Goal: Task Accomplishment & Management: Complete application form

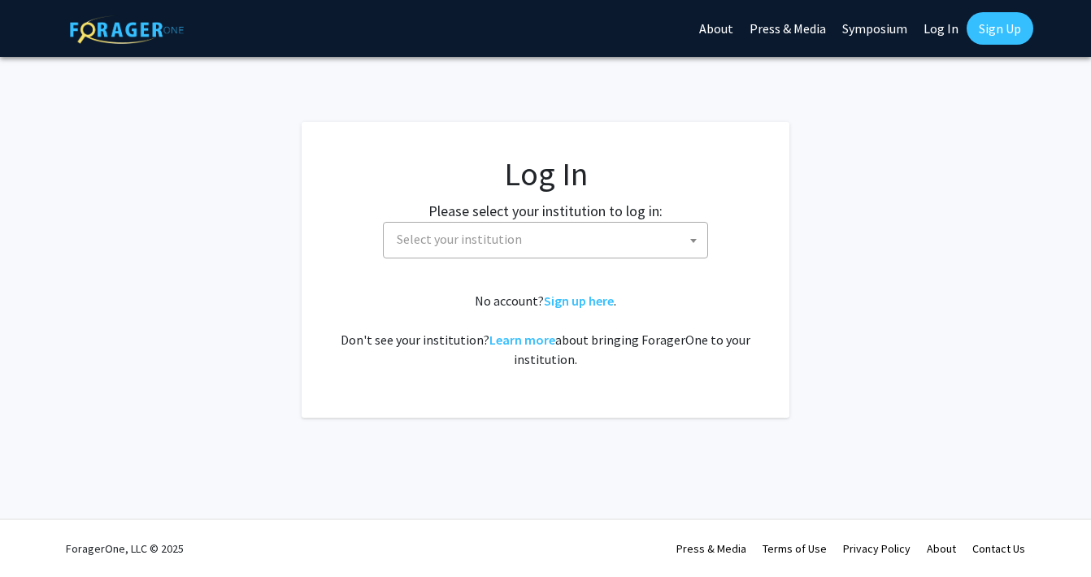
select select
click at [596, 228] on span "Select your institution" at bounding box center [548, 239] width 317 height 33
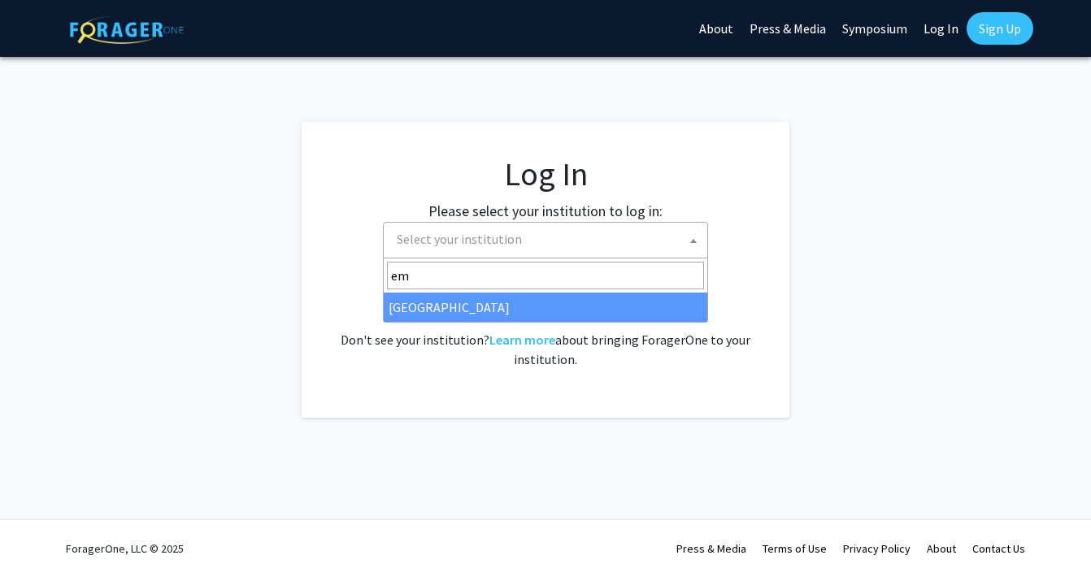
type input "emo"
select select "12"
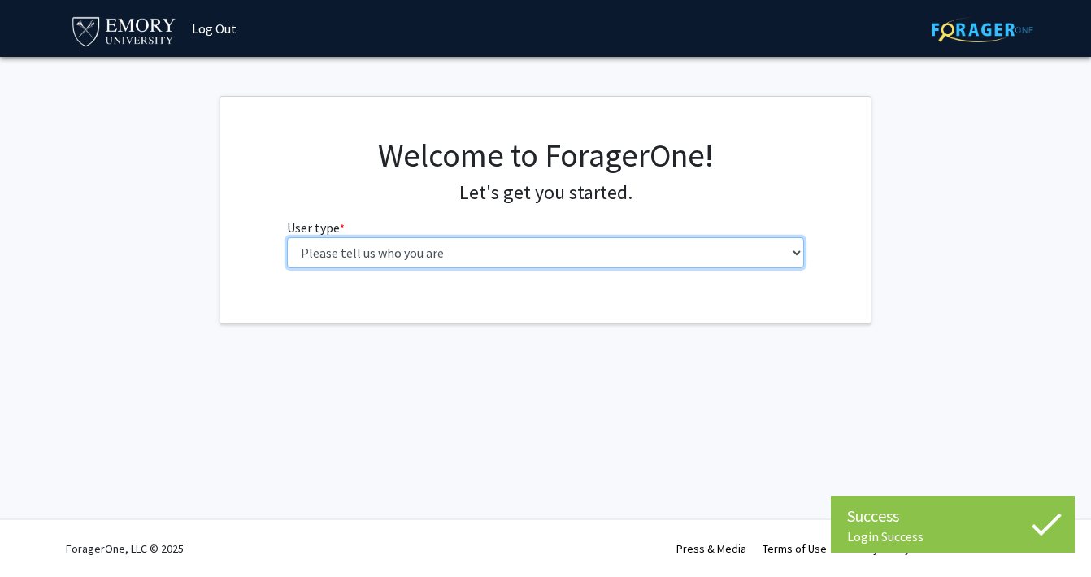
click at [419, 246] on select "Please tell us who you are Undergraduate Student Master's Student Doctoral Cand…" at bounding box center [546, 252] width 518 height 31
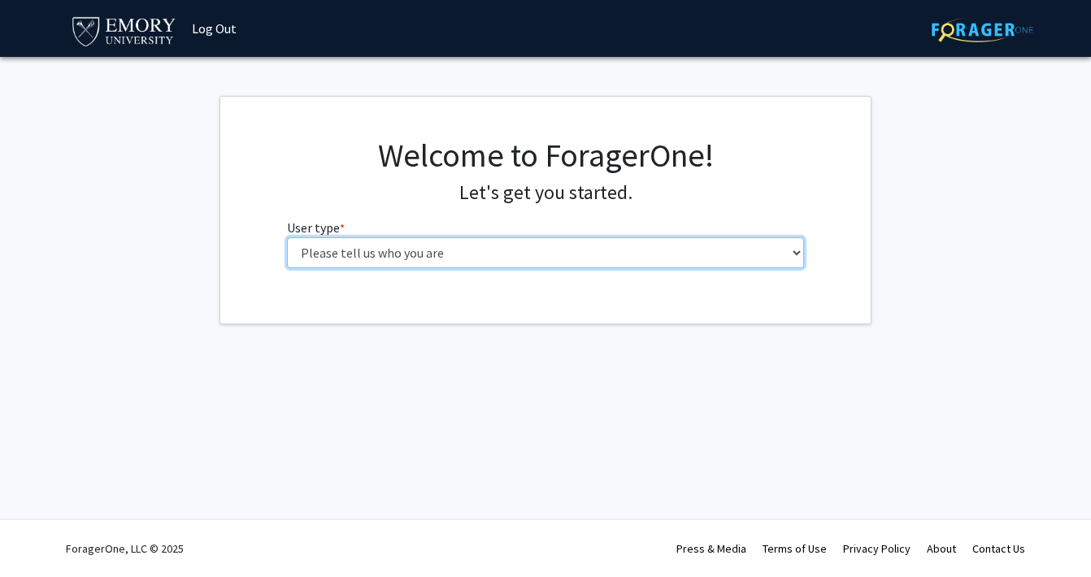
select select "1: undergrad"
click at [287, 237] on select "Please tell us who you are Undergraduate Student Master's Student Doctoral Cand…" at bounding box center [546, 252] width 518 height 31
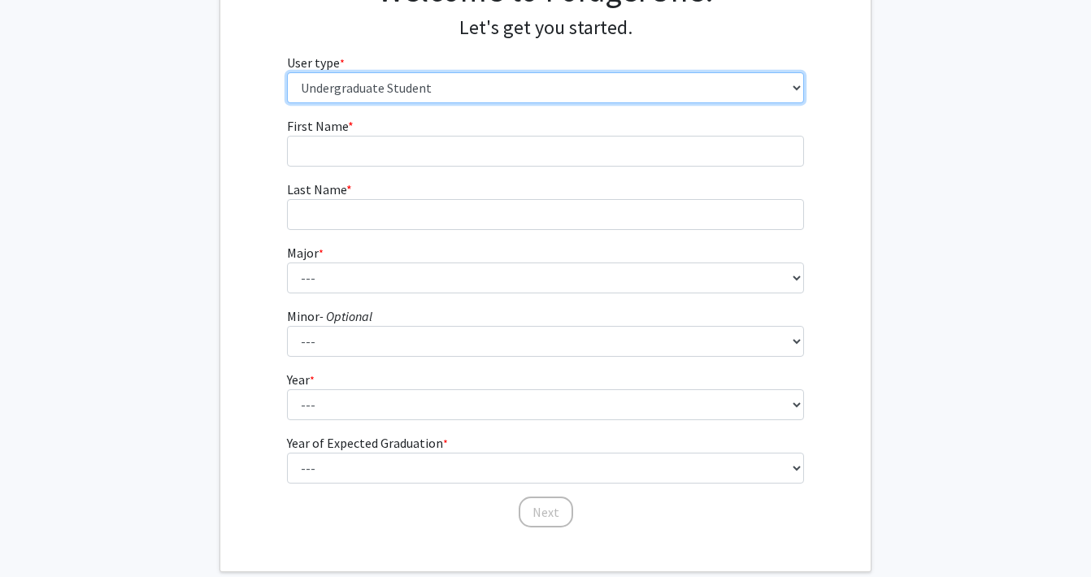
scroll to position [162, 0]
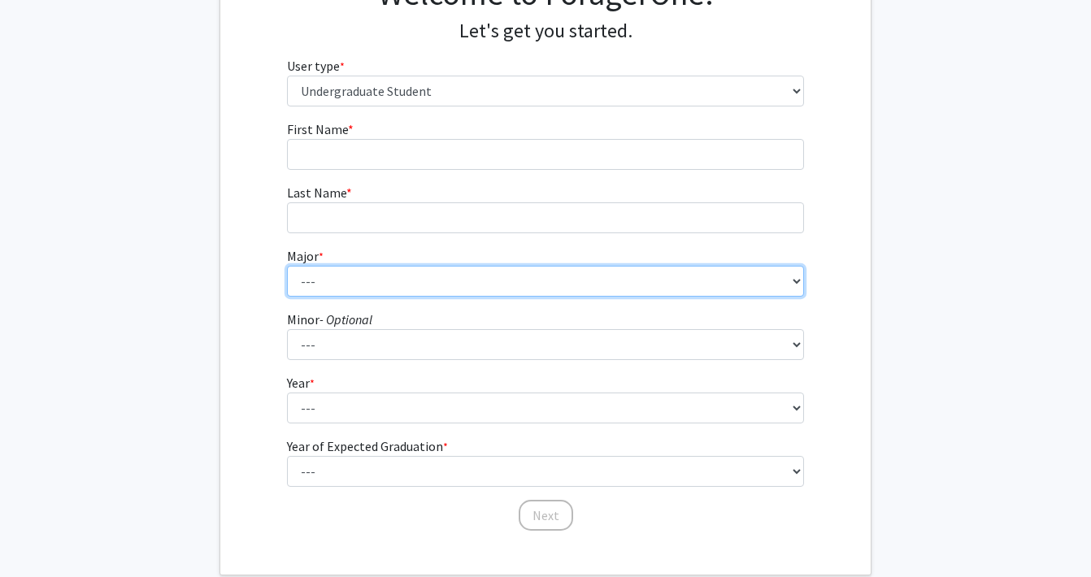
click at [363, 270] on select "--- Accounting African American Studies African Studies American Studies Analyt…" at bounding box center [546, 281] width 518 height 31
select select "75: 1035"
click at [287, 266] on select "--- Accounting African American Studies African Studies American Studies Analyt…" at bounding box center [546, 281] width 518 height 31
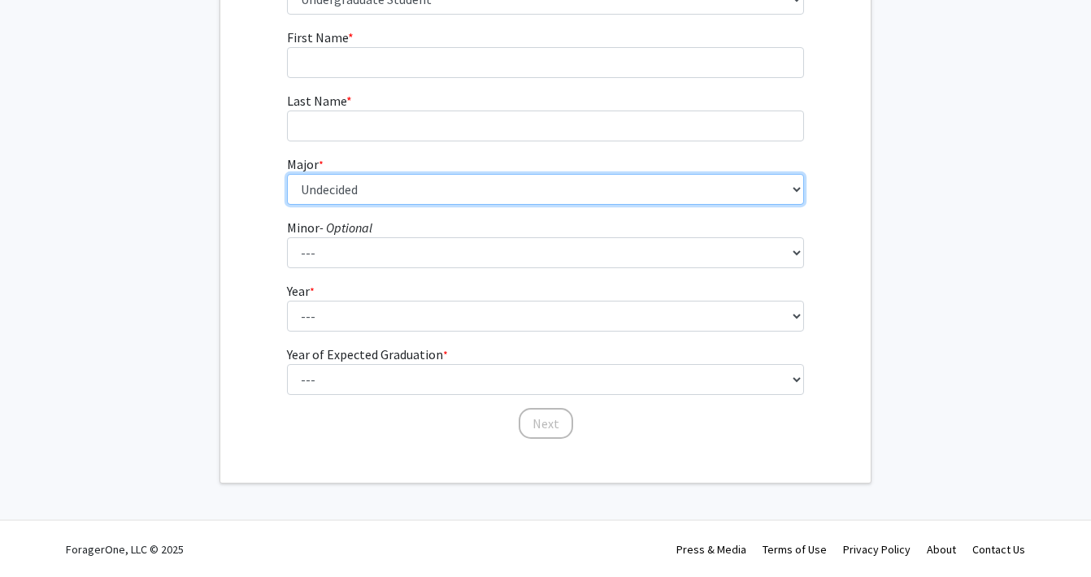
scroll to position [249, 0]
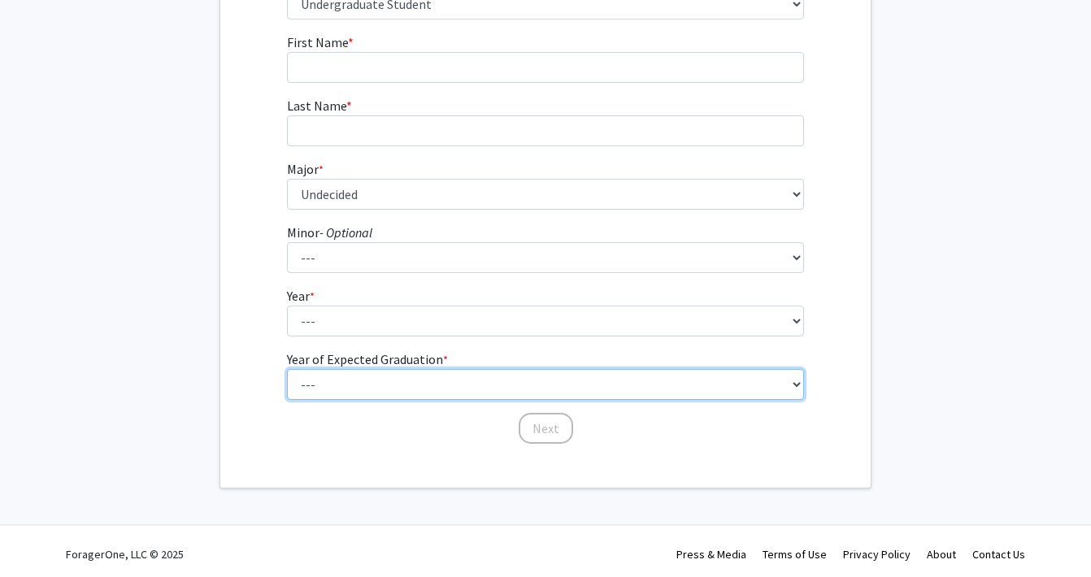
click at [373, 390] on select "--- 2025 2026 2027 2028 2029 2030 2031 2032 2033 2034" at bounding box center [546, 384] width 518 height 31
select select "5: 2029"
click at [287, 369] on select "--- 2025 2026 2027 2028 2029 2030 2031 2032 2033 2034" at bounding box center [546, 384] width 518 height 31
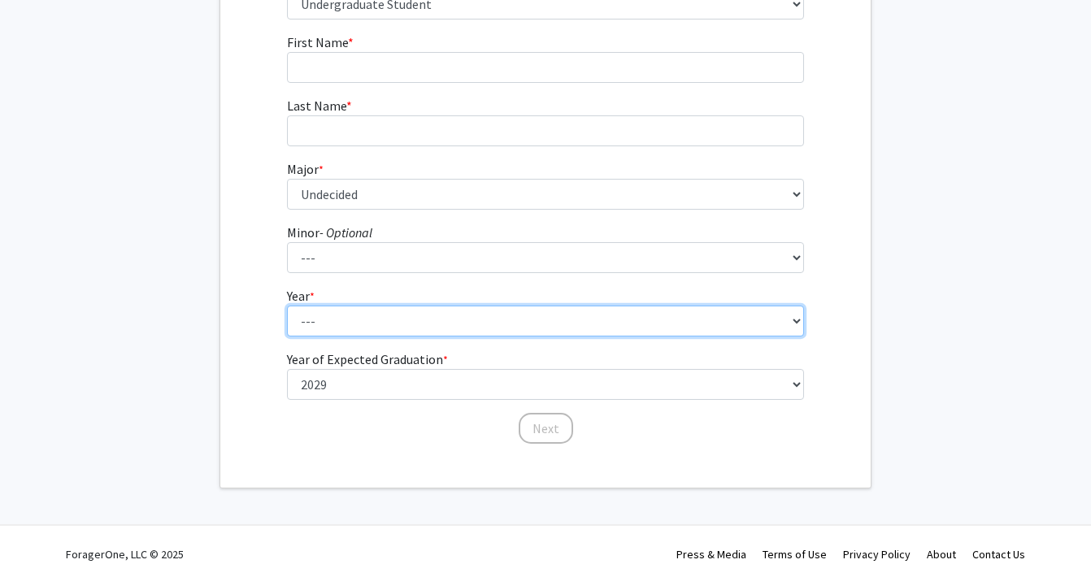
click at [339, 323] on select "--- First-year Sophomore Junior Senior Postbaccalaureate Certificate" at bounding box center [546, 321] width 518 height 31
select select "1: first-year"
click at [287, 306] on select "--- First-year Sophomore Junior Senior Postbaccalaureate Certificate" at bounding box center [546, 321] width 518 height 31
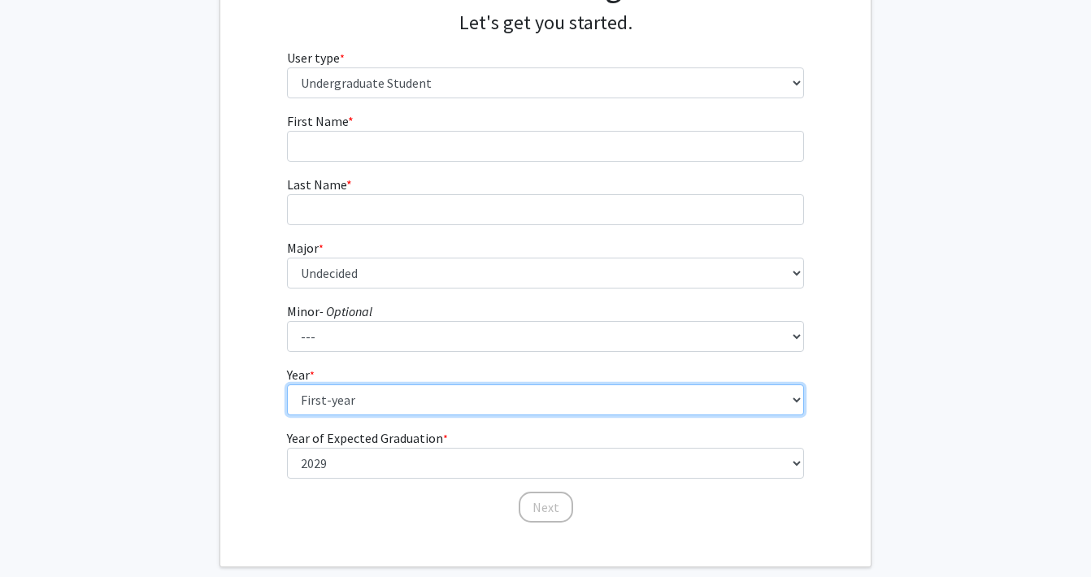
scroll to position [157, 0]
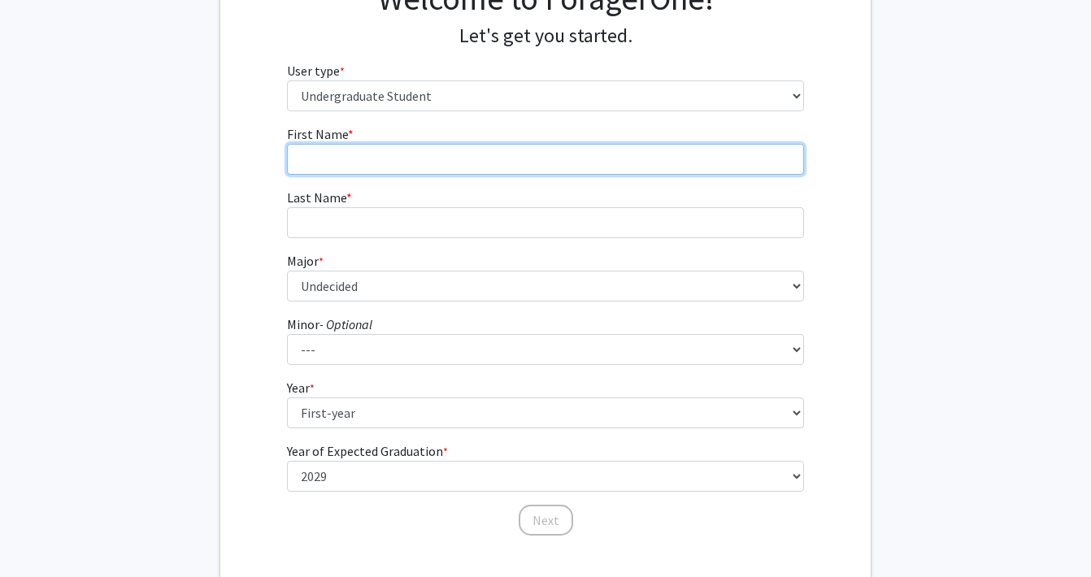
click at [323, 159] on input "First Name * required" at bounding box center [546, 159] width 518 height 31
type input "Miyako"
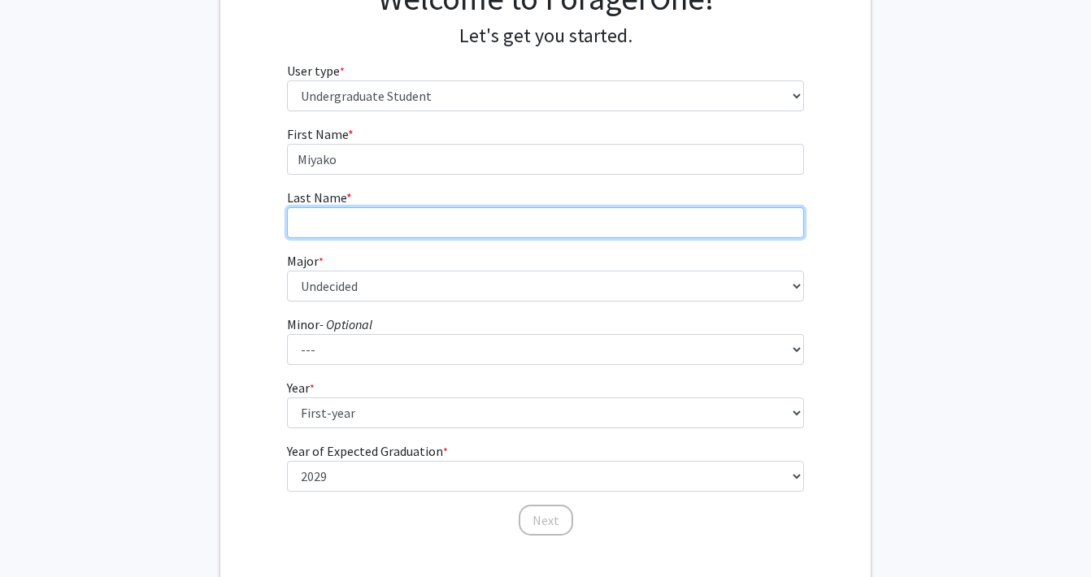
click at [332, 226] on input "Last Name * required" at bounding box center [546, 222] width 518 height 31
type input "Chen"
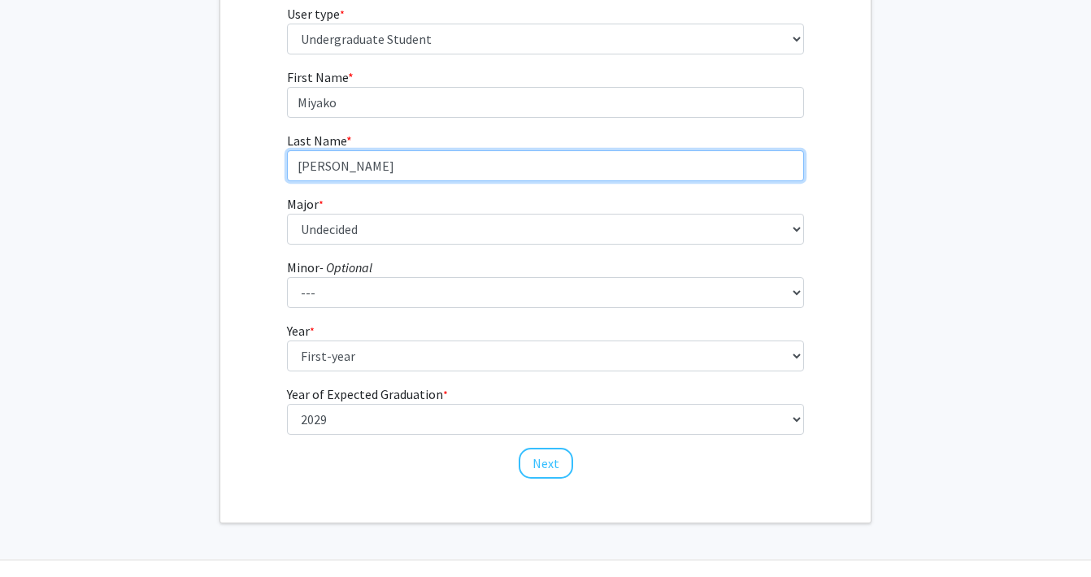
scroll to position [254, 0]
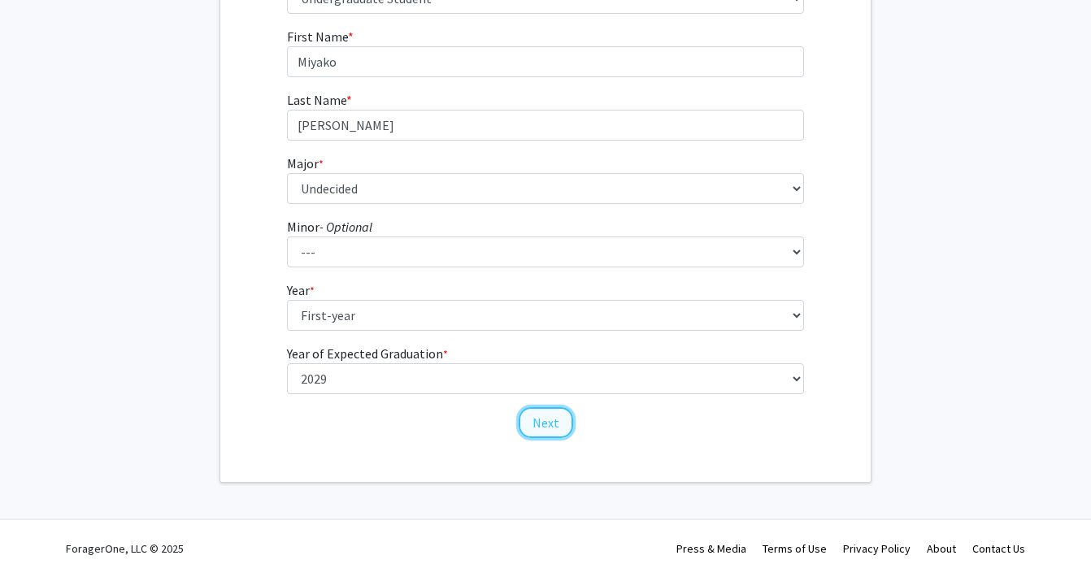
click at [549, 422] on button "Next" at bounding box center [546, 422] width 54 height 31
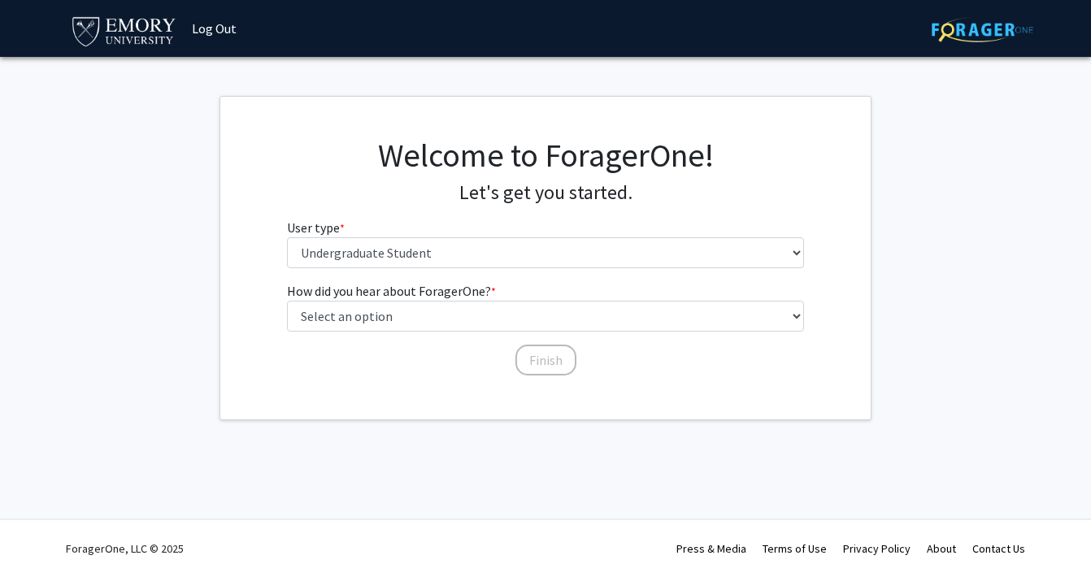
scroll to position [0, 0]
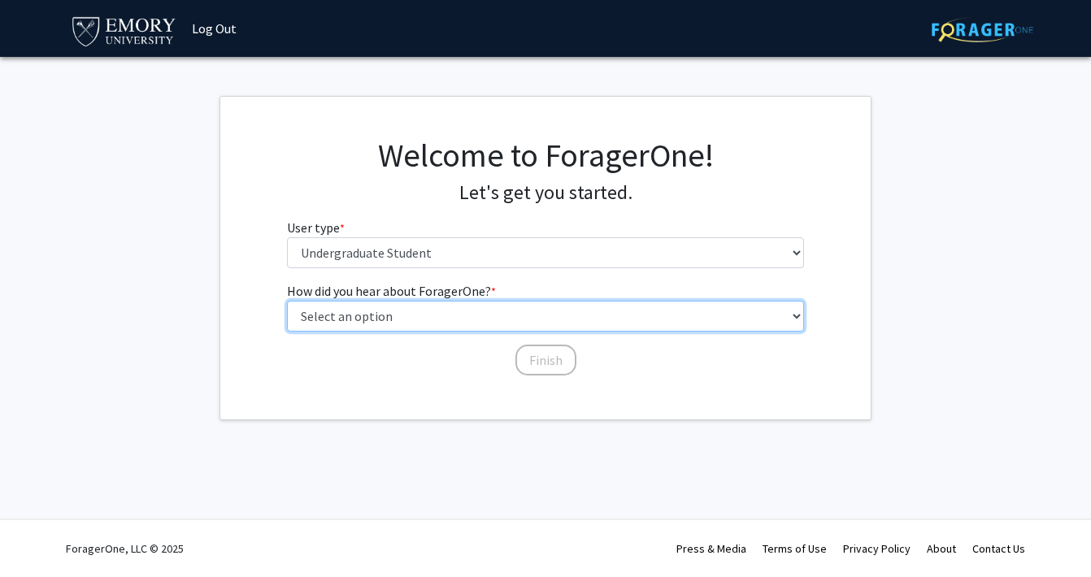
click at [510, 316] on select "Select an option Peer/student recommendation Faculty/staff recommendation Unive…" at bounding box center [546, 316] width 518 height 31
select select "3: university_website"
click at [287, 301] on select "Select an option Peer/student recommendation Faculty/staff recommendation Unive…" at bounding box center [546, 316] width 518 height 31
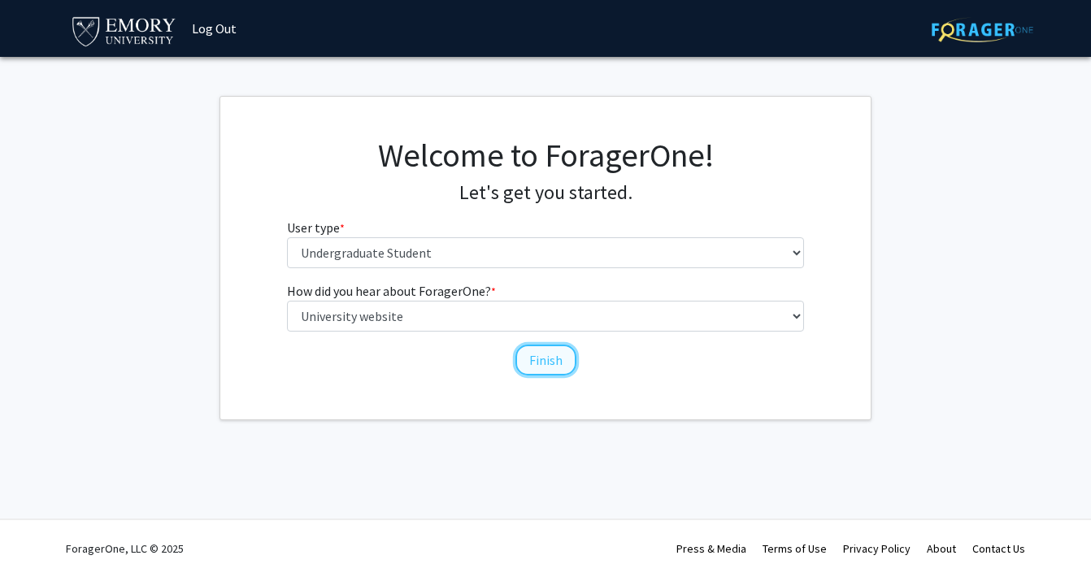
click at [547, 351] on button "Finish" at bounding box center [545, 360] width 61 height 31
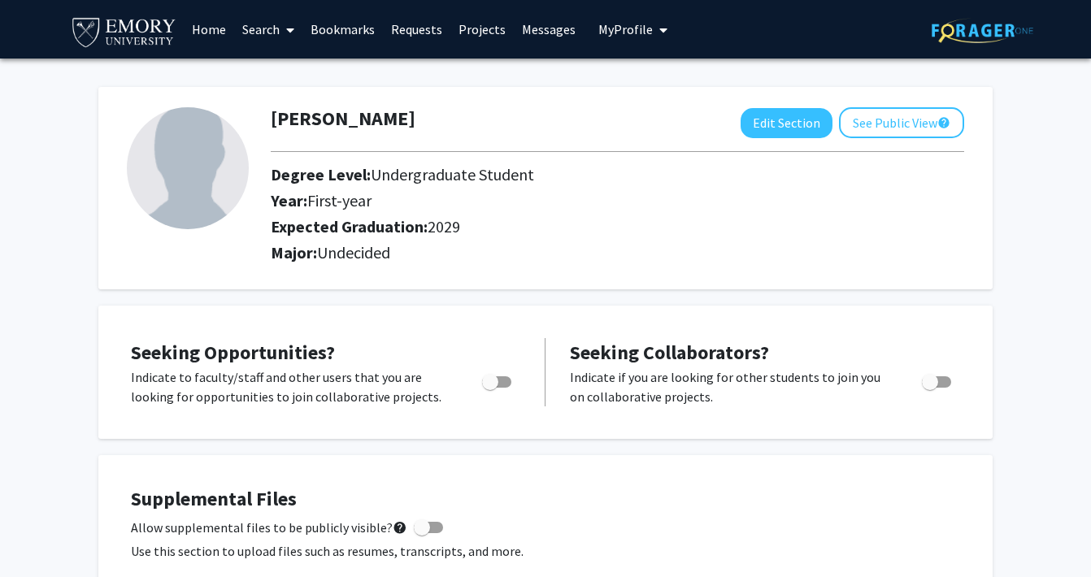
click at [497, 381] on span "Toggle" at bounding box center [490, 382] width 16 height 16
click at [490, 388] on input "Are you actively seeking opportunities?" at bounding box center [489, 388] width 1 height 1
checkbox input "true"
click at [279, 26] on link "Search" at bounding box center [268, 29] width 68 height 57
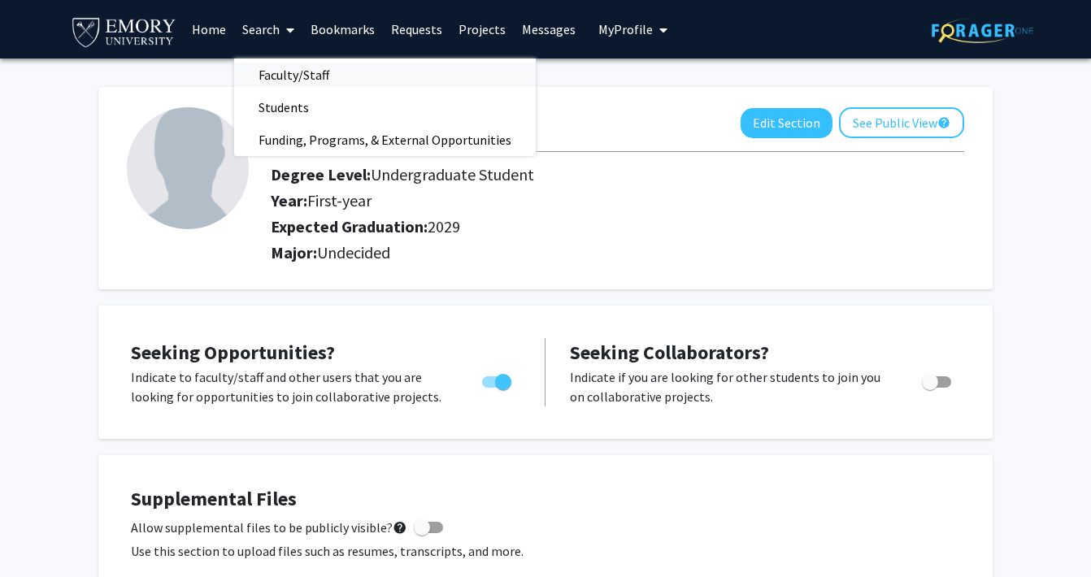
click at [326, 60] on span "Faculty/Staff" at bounding box center [293, 75] width 119 height 33
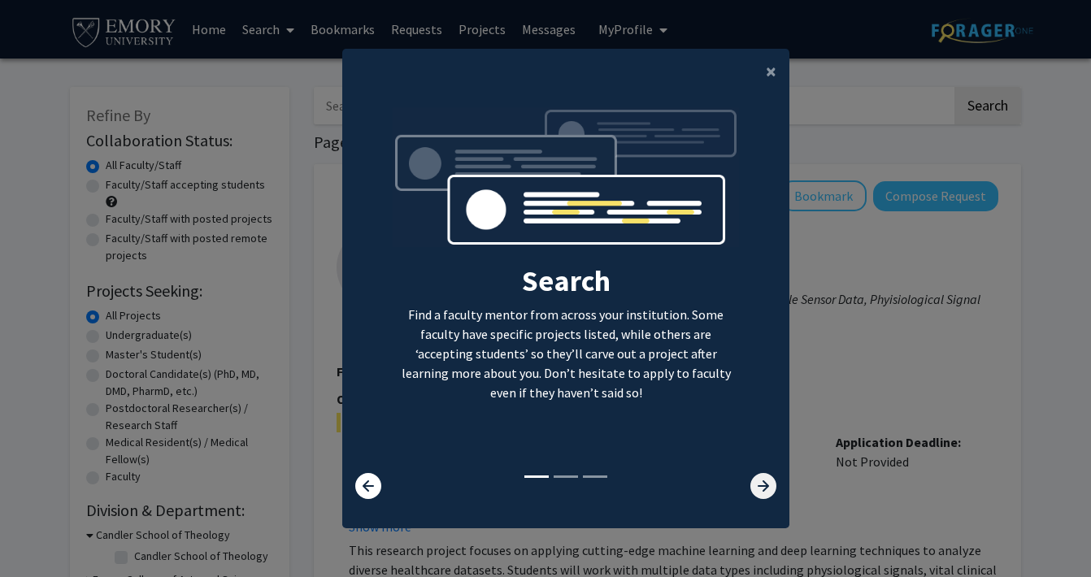
click at [755, 484] on icon at bounding box center [763, 486] width 26 height 26
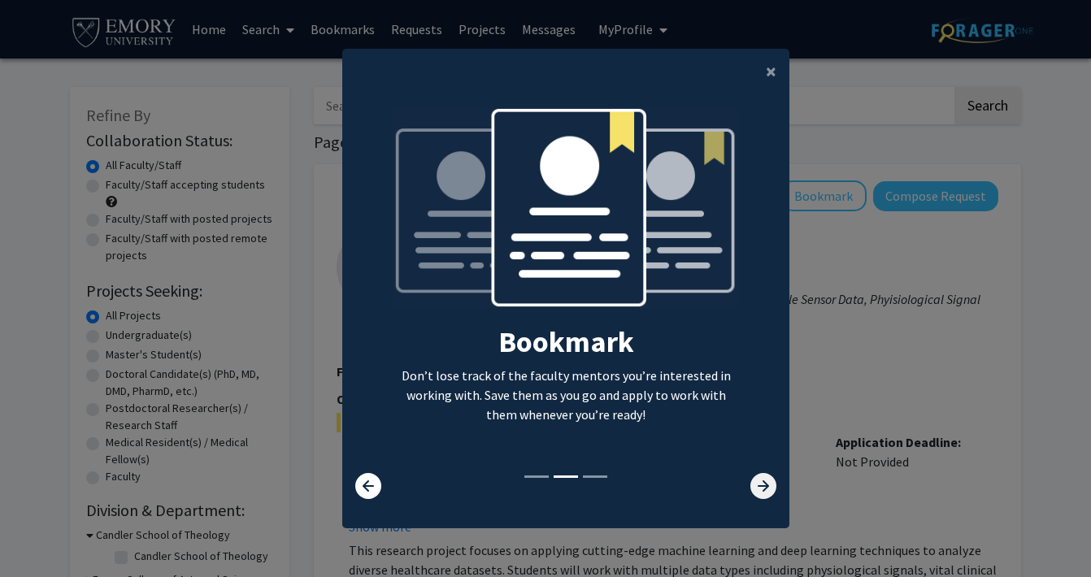
click at [755, 484] on icon at bounding box center [763, 486] width 26 height 26
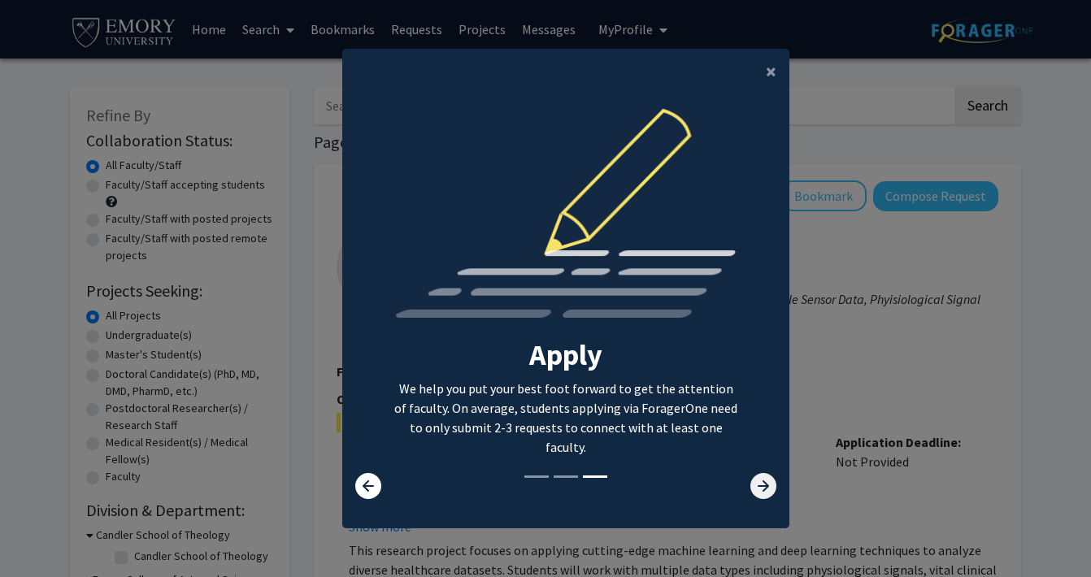
click at [755, 484] on icon at bounding box center [763, 486] width 26 height 26
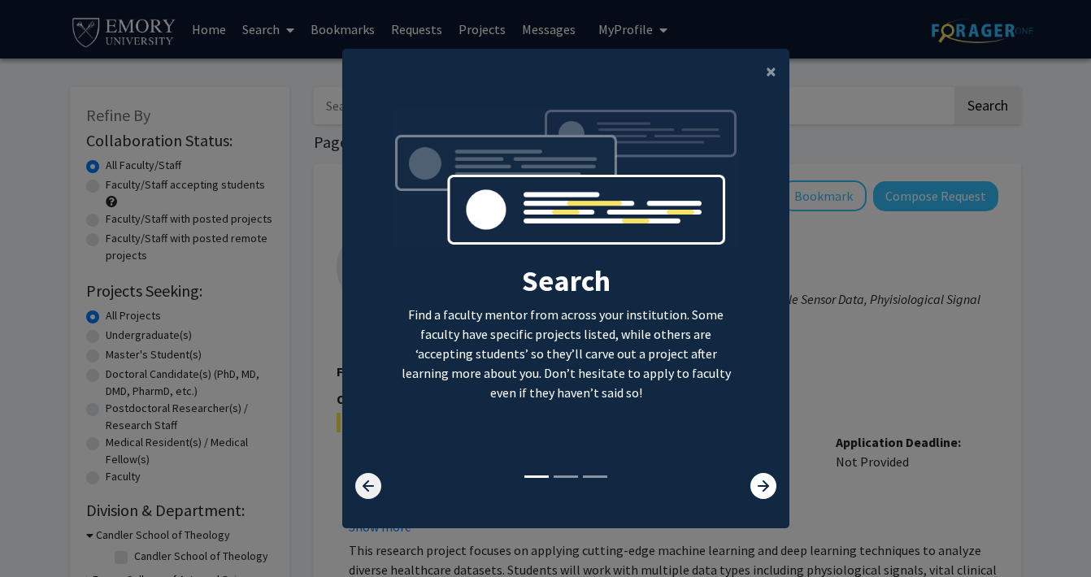
click at [373, 481] on icon at bounding box center [368, 486] width 26 height 26
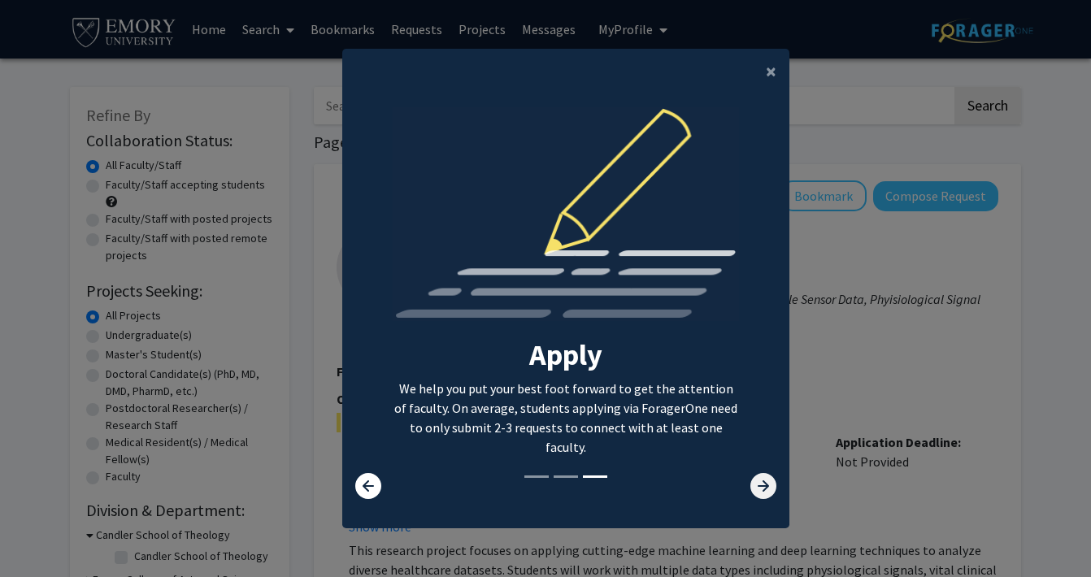
click at [751, 496] on icon at bounding box center [763, 486] width 26 height 26
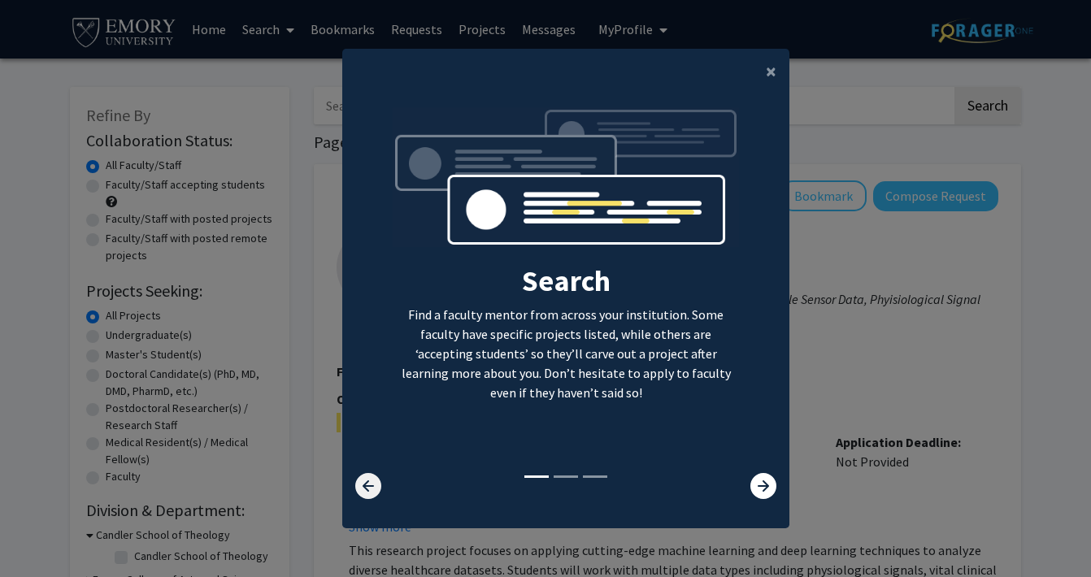
click at [373, 481] on icon at bounding box center [368, 486] width 26 height 26
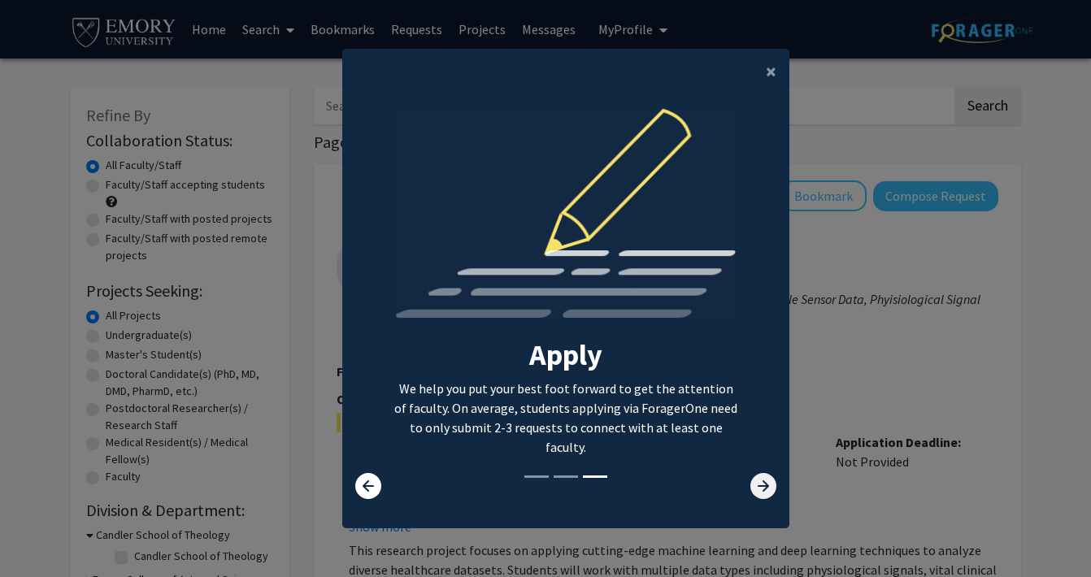
click at [760, 476] on icon at bounding box center [763, 486] width 26 height 26
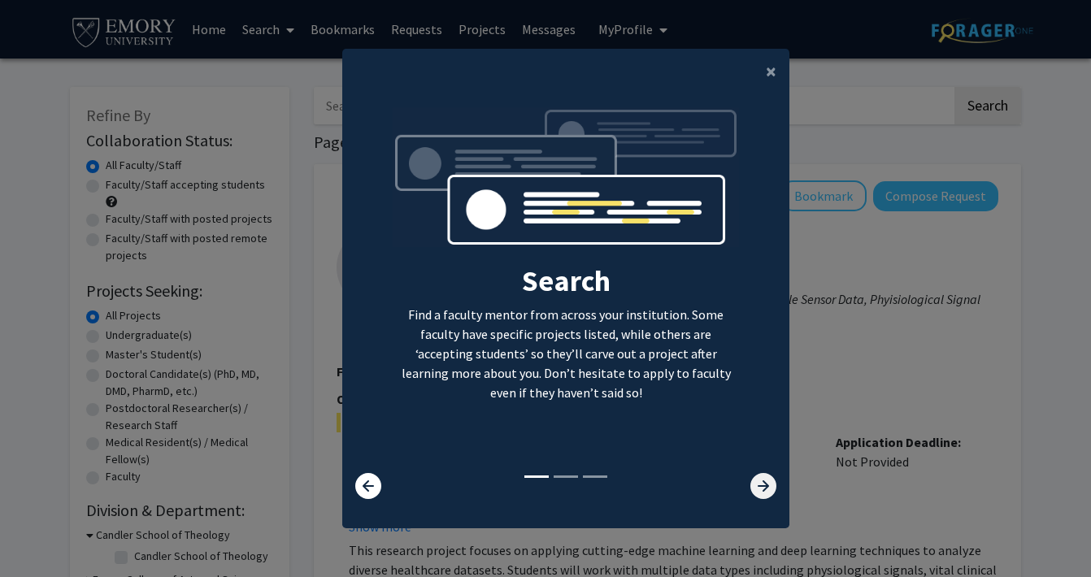
click at [760, 476] on icon at bounding box center [763, 486] width 26 height 26
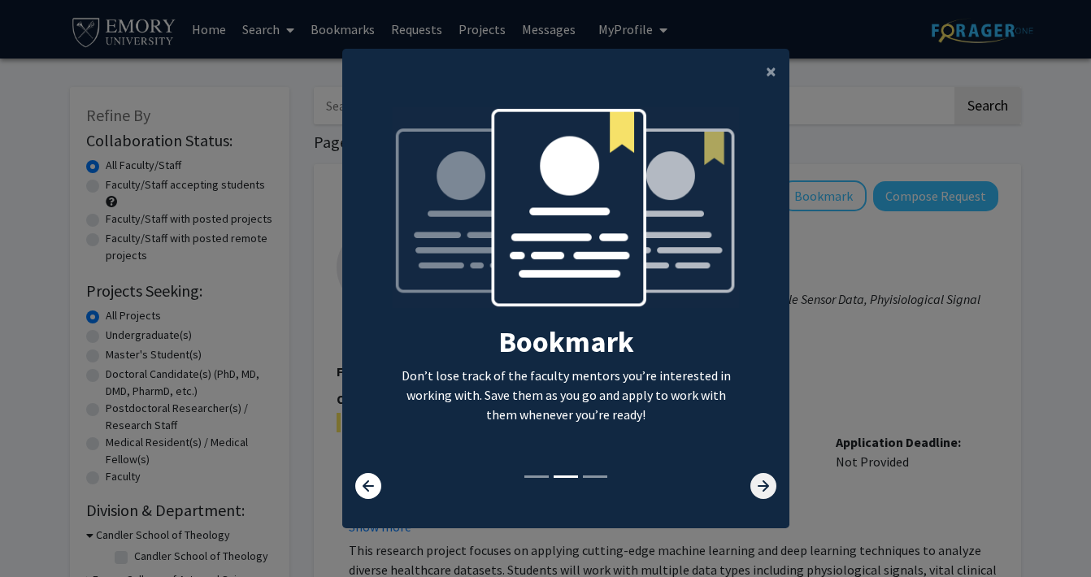
click at [760, 476] on icon at bounding box center [763, 486] width 26 height 26
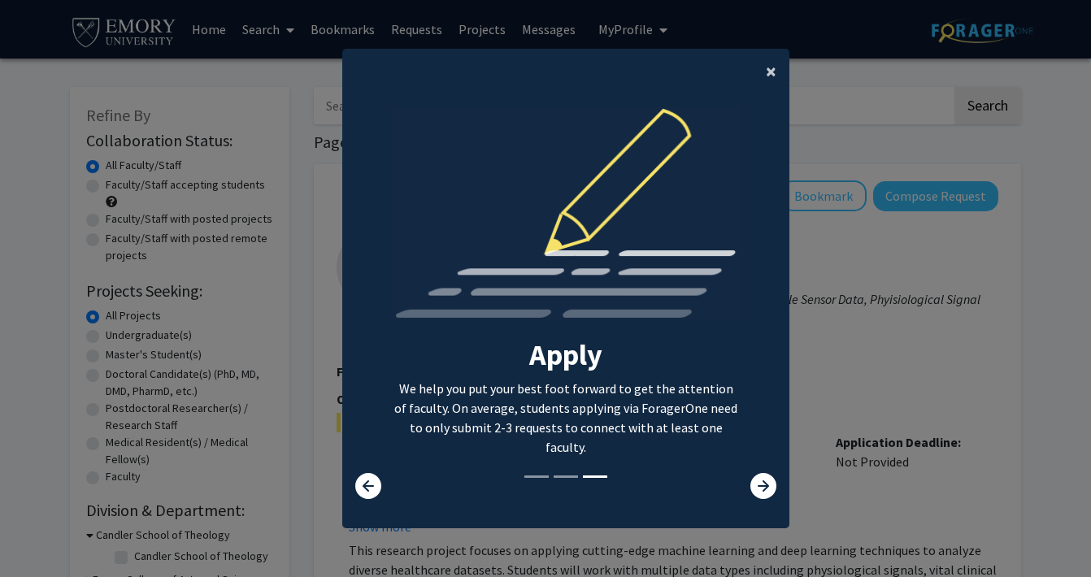
click at [768, 74] on span "×" at bounding box center [771, 71] width 11 height 25
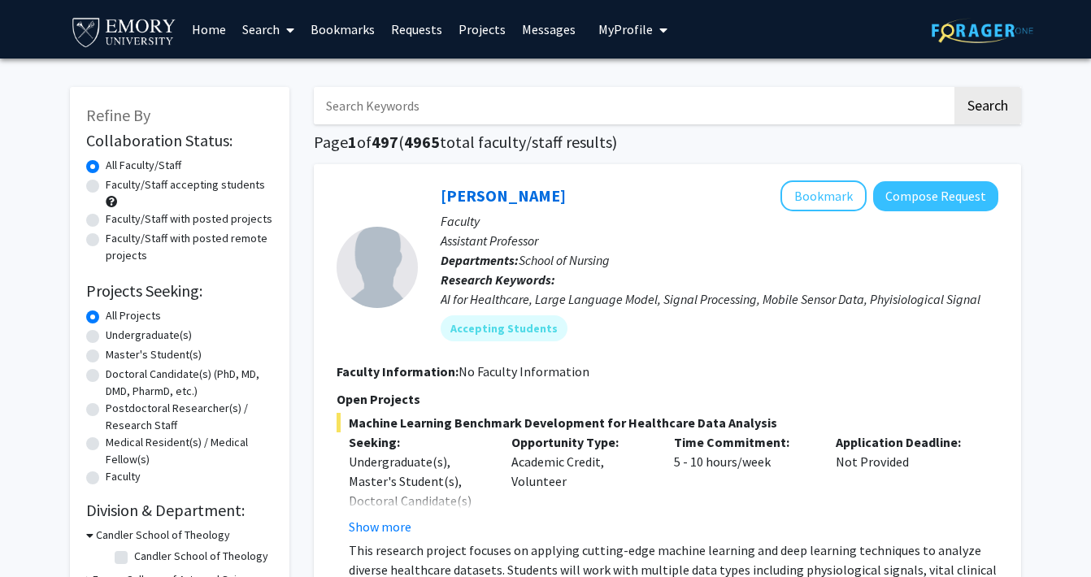
click at [106, 334] on label "Undergraduate(s)" at bounding box center [149, 335] width 86 height 17
click at [106, 334] on input "Undergraduate(s)" at bounding box center [111, 332] width 11 height 11
radio input "true"
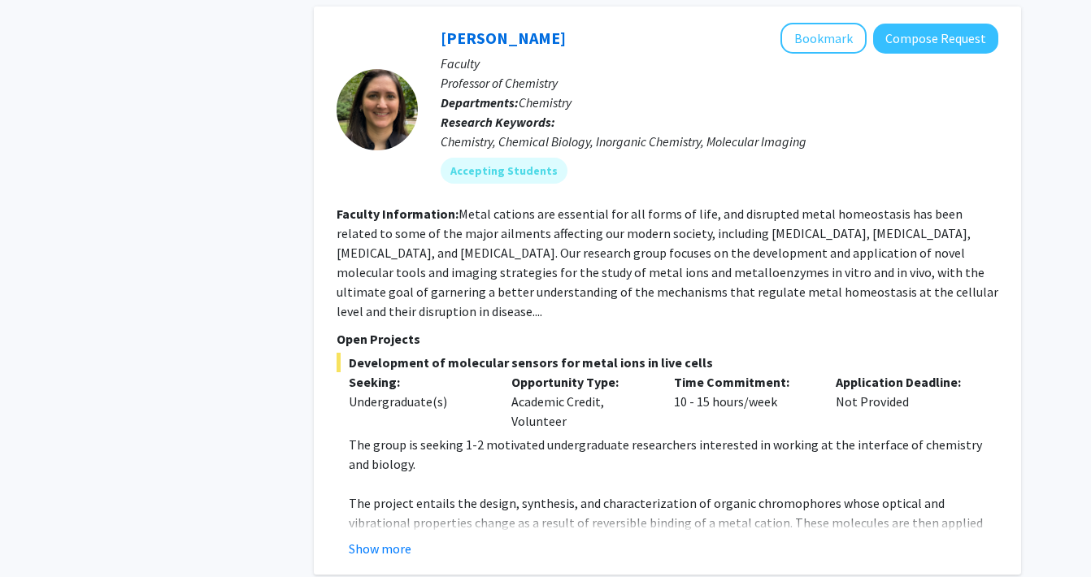
scroll to position [1330, 0]
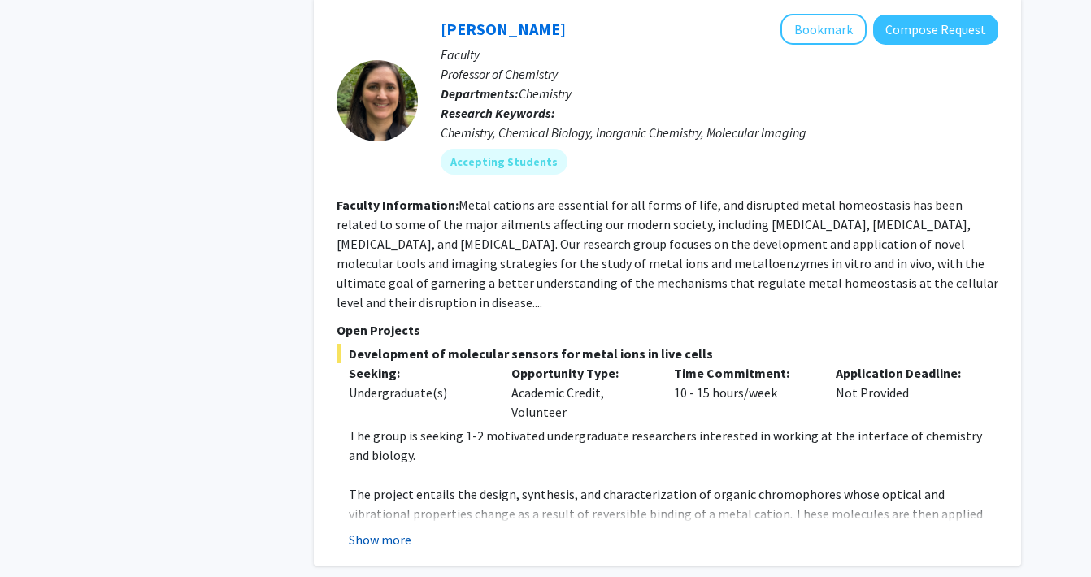
click at [398, 530] on button "Show more" at bounding box center [380, 540] width 63 height 20
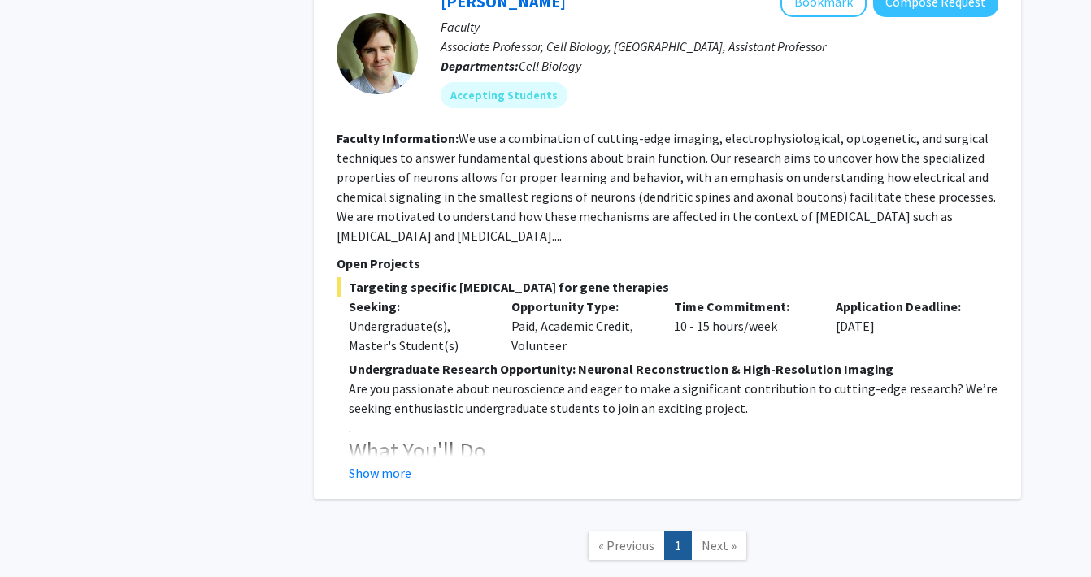
scroll to position [2753, 0]
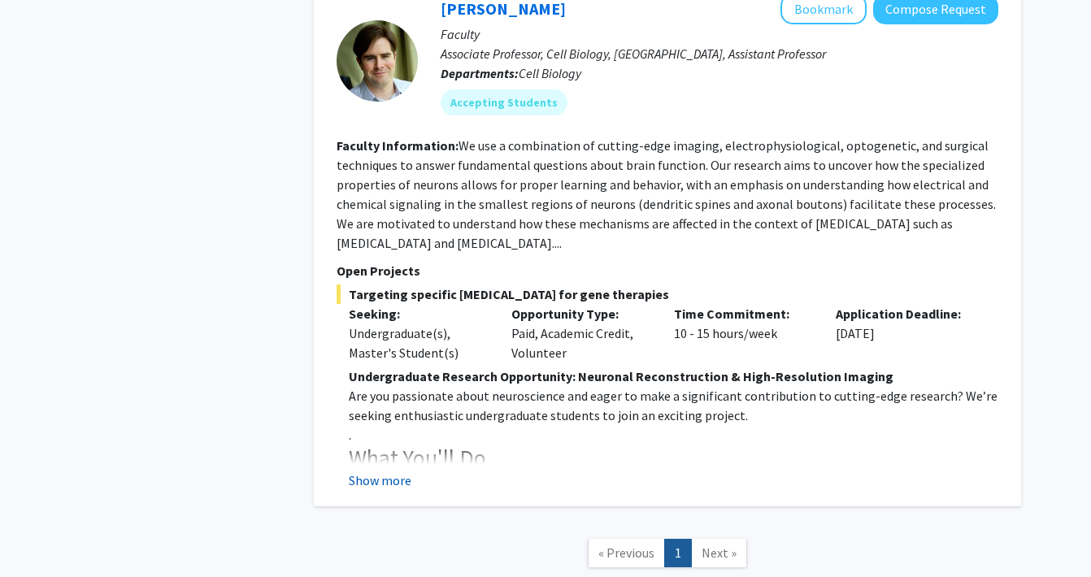
click at [397, 471] on button "Show more" at bounding box center [380, 481] width 63 height 20
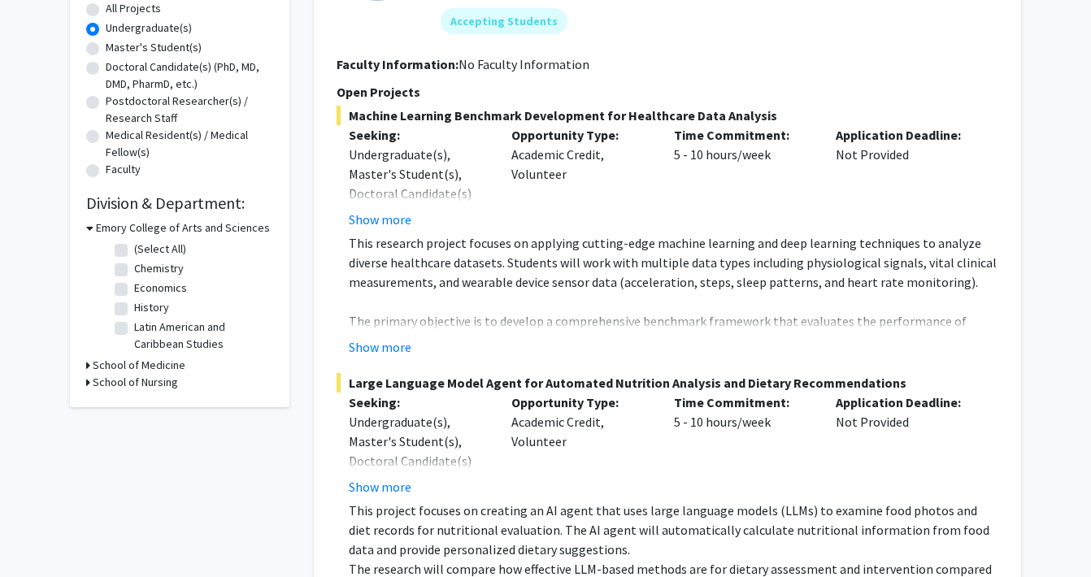
scroll to position [0, 0]
